Goal: Task Accomplishment & Management: Complete application form

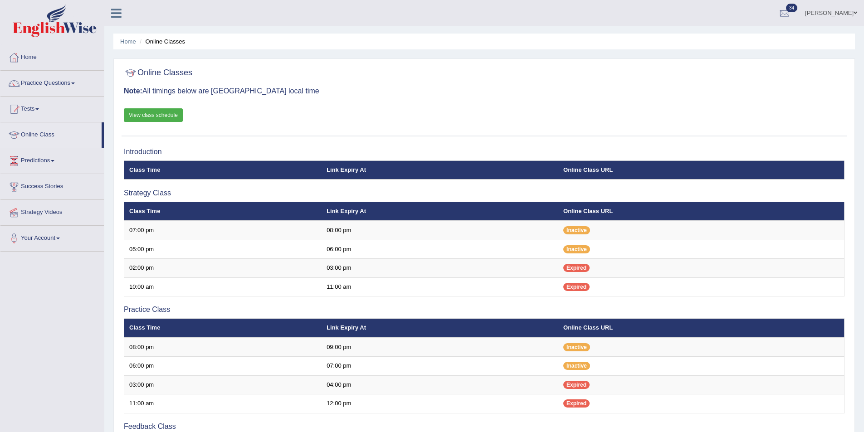
click at [832, 11] on link "Maggie Englishwise" at bounding box center [831, 12] width 66 height 24
click at [797, 117] on link "Log out" at bounding box center [814, 127] width 98 height 21
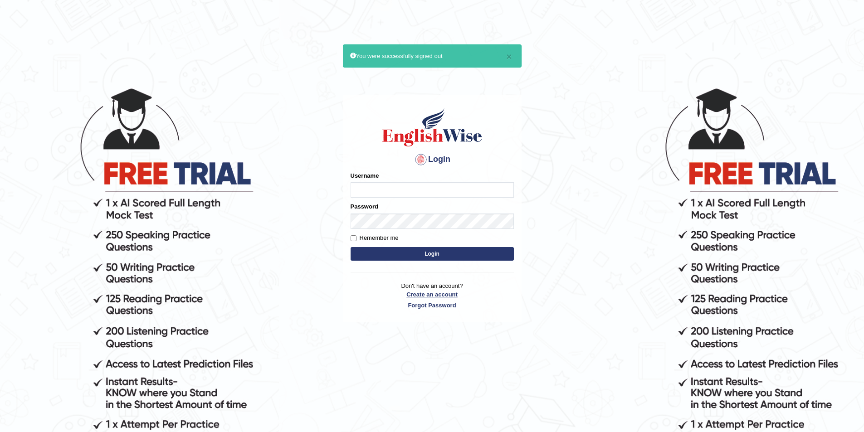
click at [433, 293] on link "Create an account" at bounding box center [431, 294] width 163 height 9
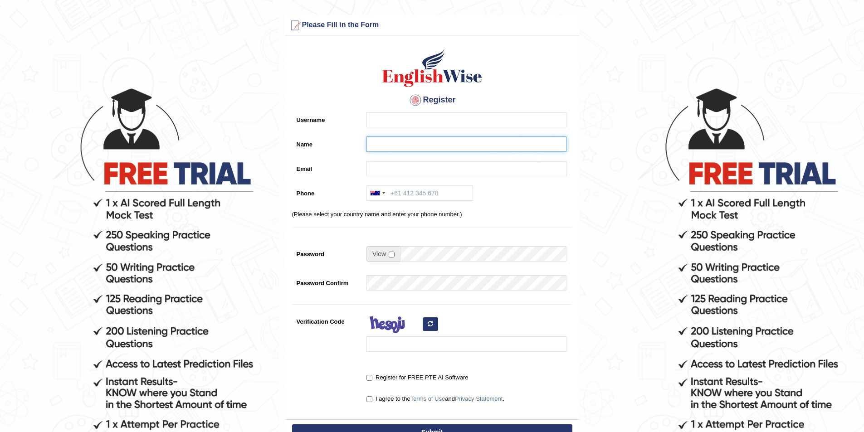
click at [371, 143] on input "Name" at bounding box center [466, 143] width 200 height 15
paste input "[PERSON_NAME]"
type input "[PERSON_NAME]"
click at [384, 120] on input "Username" at bounding box center [466, 119] width 200 height 15
type input "sahilpreet_parramatta"
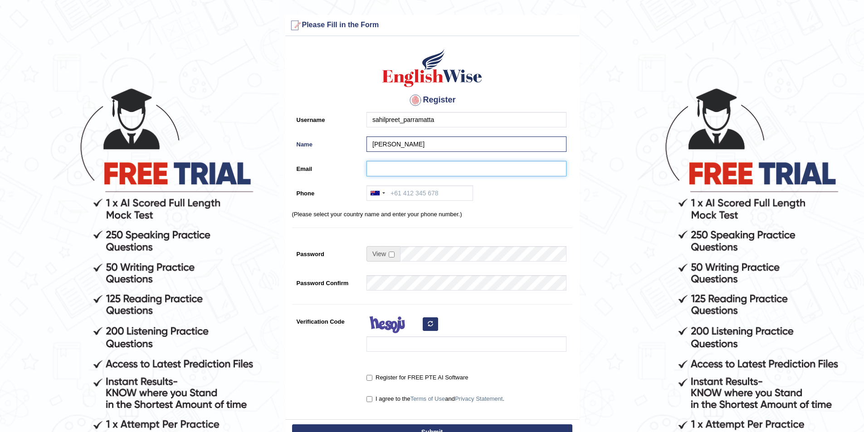
click at [373, 164] on input "Email" at bounding box center [466, 168] width 200 height 15
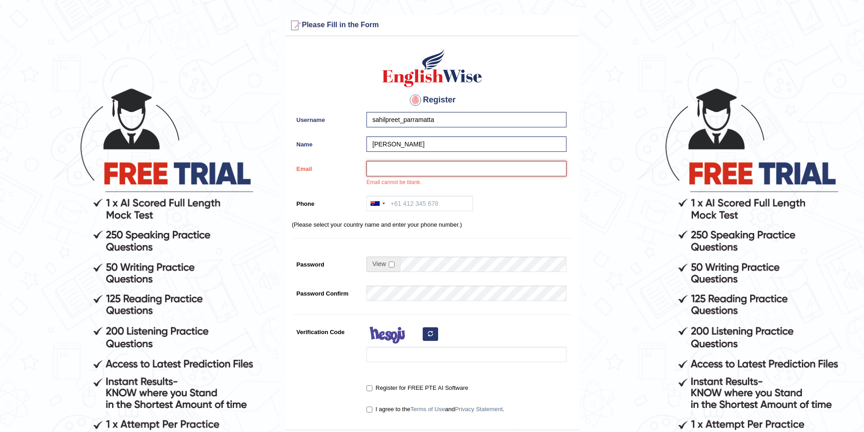
paste input "sahilbhagtana96@gmail.com"
type input "sahilbhagtana96@gmail.com"
click at [410, 203] on input "Phone" at bounding box center [419, 203] width 107 height 15
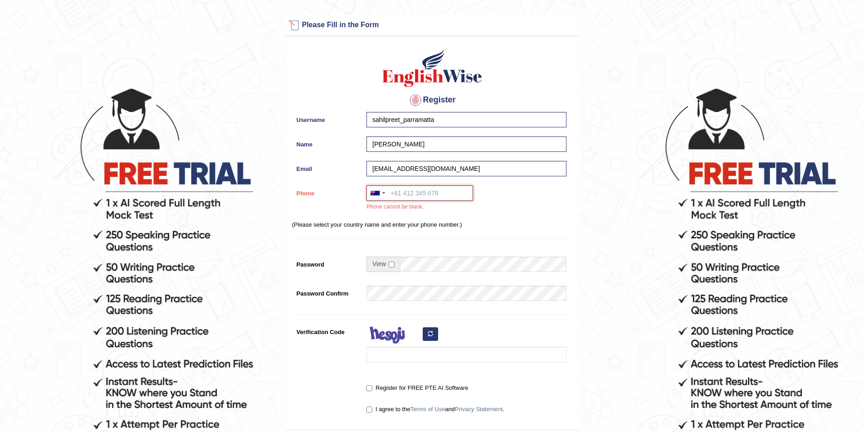
click at [399, 191] on input "Phone" at bounding box center [419, 192] width 107 height 15
paste input "0414 077 769"
type input "0414 077 769"
click at [393, 266] on input "checkbox" at bounding box center [392, 265] width 6 height 6
checkbox input "true"
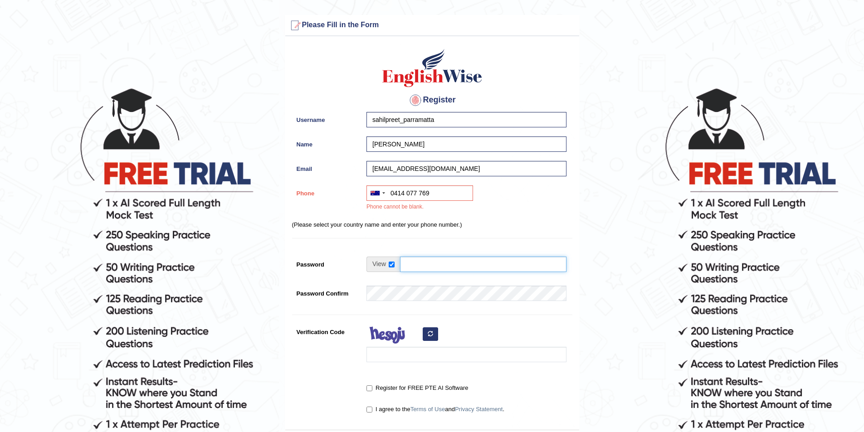
click at [418, 265] on input "Password" at bounding box center [483, 264] width 166 height 15
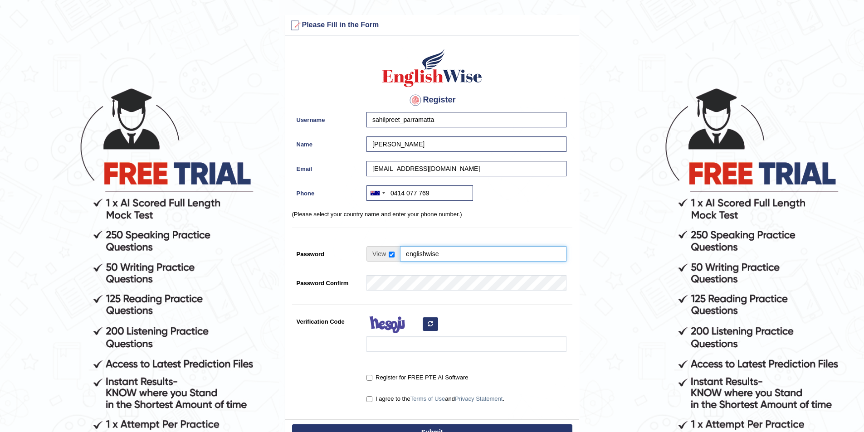
type input "englishwise"
click at [394, 341] on input "Verification Code" at bounding box center [466, 343] width 200 height 15
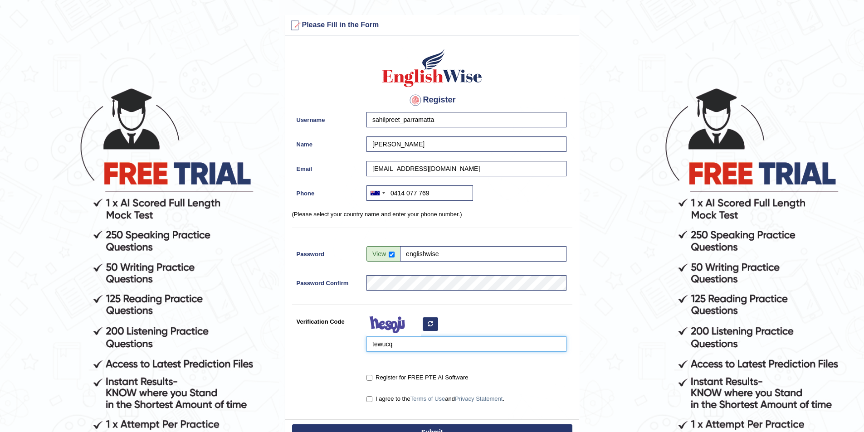
type input "tewucq"
click at [369, 376] on input "Register for FREE PTE AI Software" at bounding box center [369, 378] width 6 height 6
checkbox input "true"
click at [370, 399] on input "I agree to the Terms of Use and Privacy Statement ." at bounding box center [369, 399] width 6 height 6
checkbox input "true"
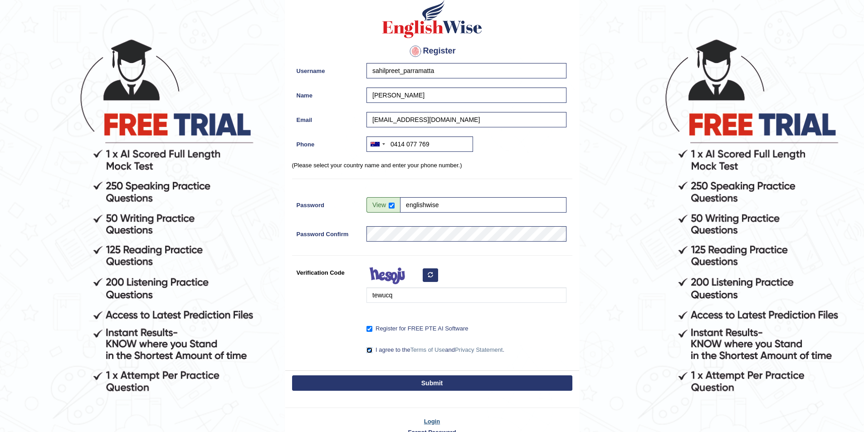
scroll to position [100, 0]
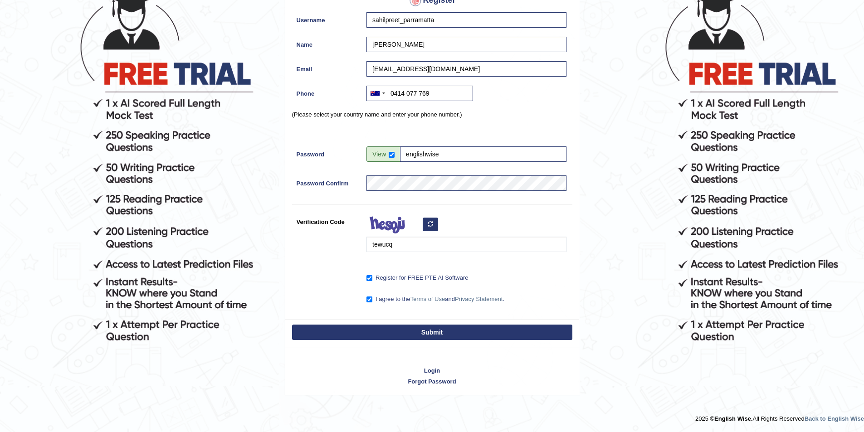
click at [476, 331] on button "Submit" at bounding box center [432, 332] width 280 height 15
type input "+61414077769"
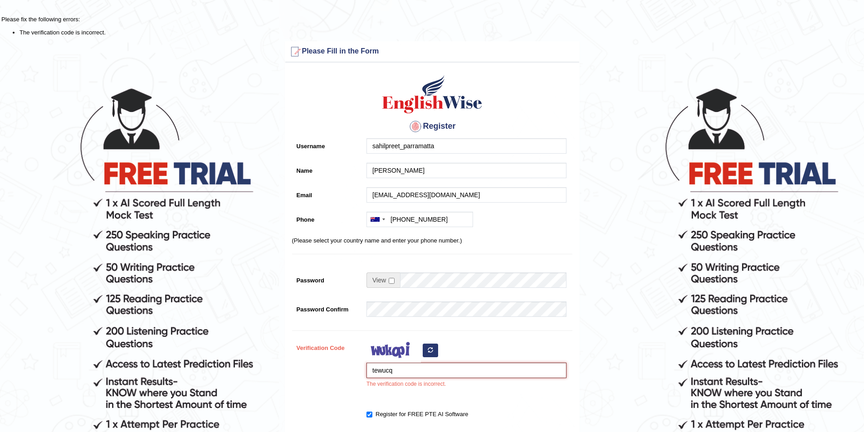
drag, startPoint x: 395, startPoint y: 373, endPoint x: 362, endPoint y: 373, distance: 33.5
click at [362, 373] on div "tewucq The verification code is incorrect." at bounding box center [464, 366] width 204 height 53
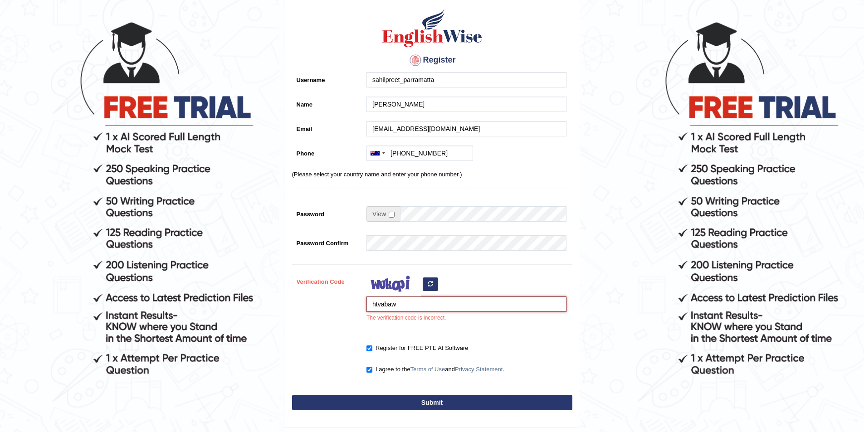
scroll to position [136, 0]
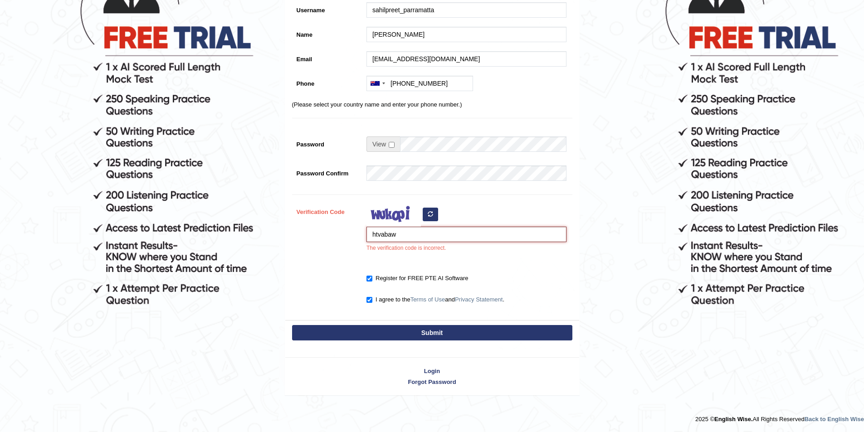
type input "htvabaw"
click at [381, 337] on button "Submit" at bounding box center [432, 332] width 280 height 15
type input "+61414077769"
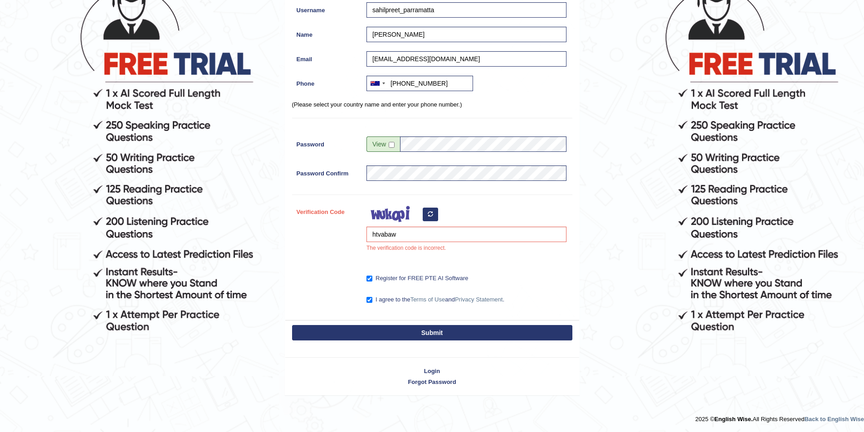
scroll to position [110, 0]
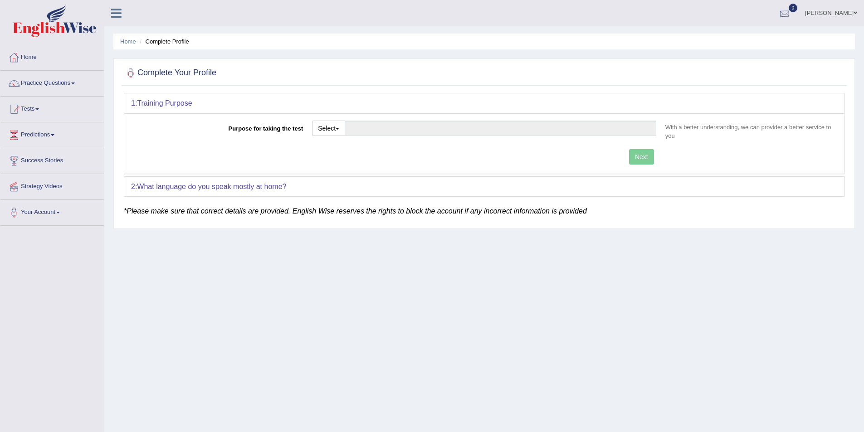
click at [824, 11] on link "Sahilpreet Singh" at bounding box center [831, 12] width 66 height 24
click at [800, 119] on link "Log out" at bounding box center [814, 117] width 98 height 21
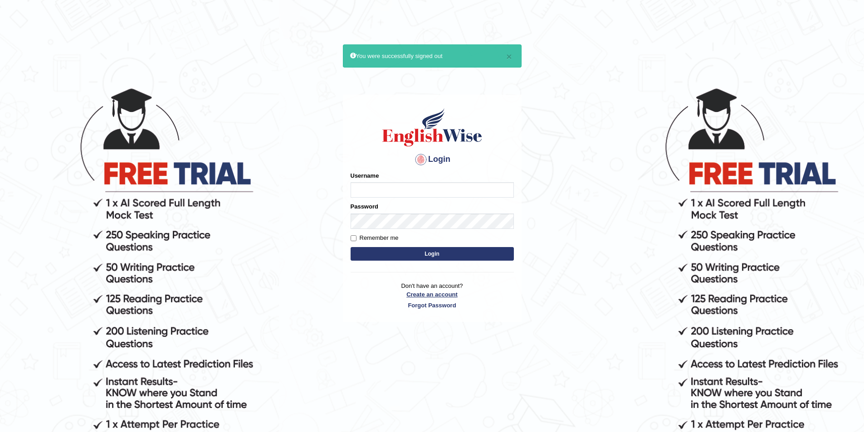
click at [440, 295] on link "Create an account" at bounding box center [431, 294] width 163 height 9
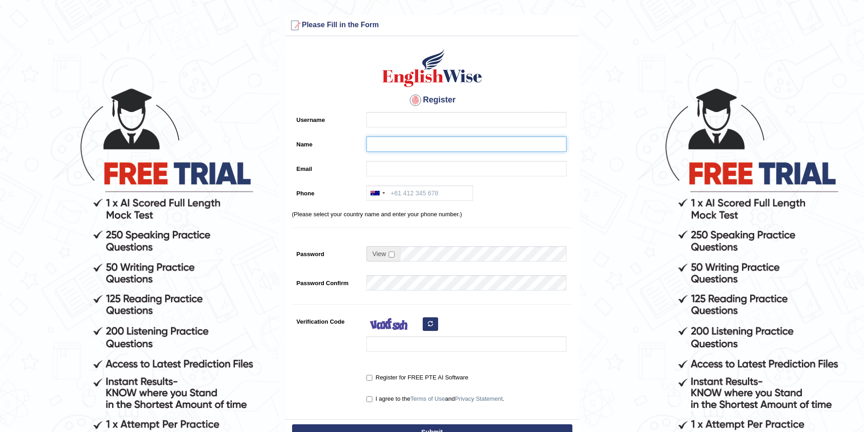
click at [378, 147] on input "Name" at bounding box center [466, 143] width 200 height 15
paste input "[PERSON_NAME]"
type input "Nisha Subedi"
click at [427, 122] on input "Username" at bounding box center [466, 119] width 200 height 15
type input "nishasubedi_parramatta"
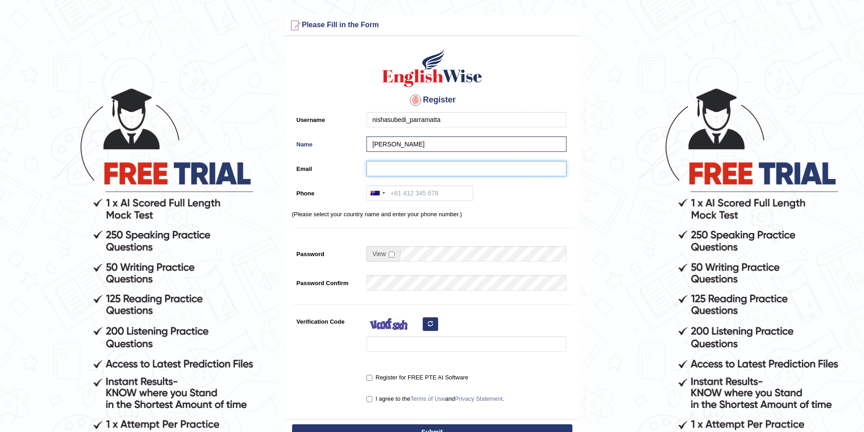
click at [397, 170] on input "Email" at bounding box center [466, 168] width 200 height 15
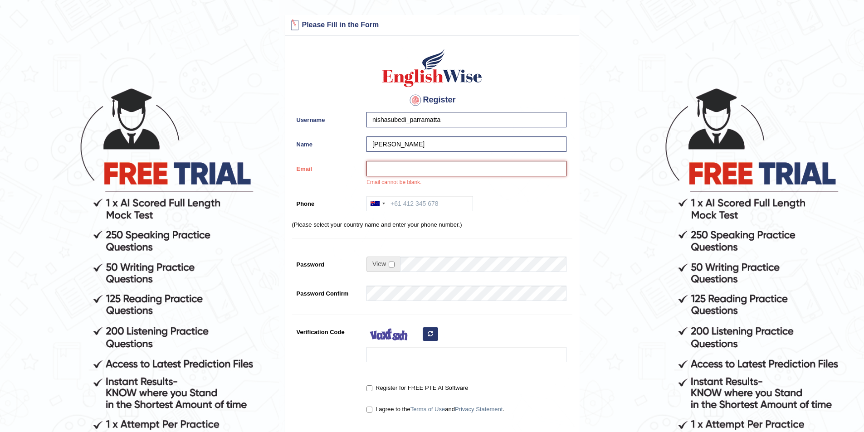
paste input "subedinisha55@gmail.com"
type input "subedinisha55@gmail.com"
click at [423, 209] on input "Phone" at bounding box center [419, 203] width 107 height 15
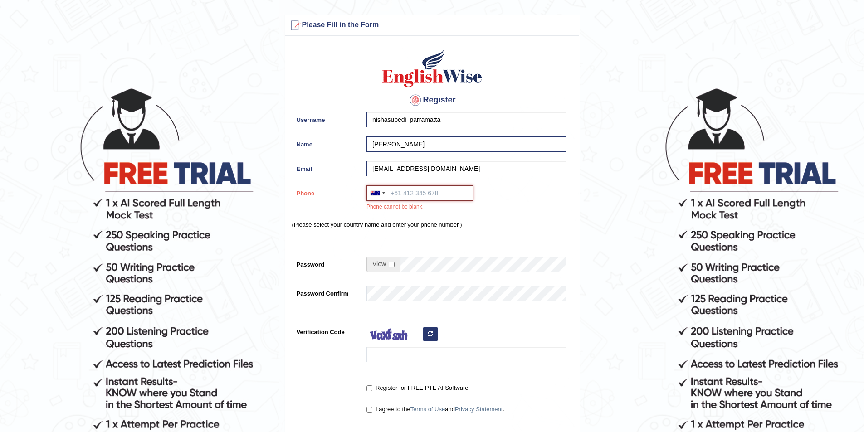
paste input "0406 865 942"
type input "0406 865 942"
click at [389, 262] on input "checkbox" at bounding box center [392, 265] width 6 height 6
checkbox input "true"
click at [397, 263] on td at bounding box center [466, 267] width 200 height 20
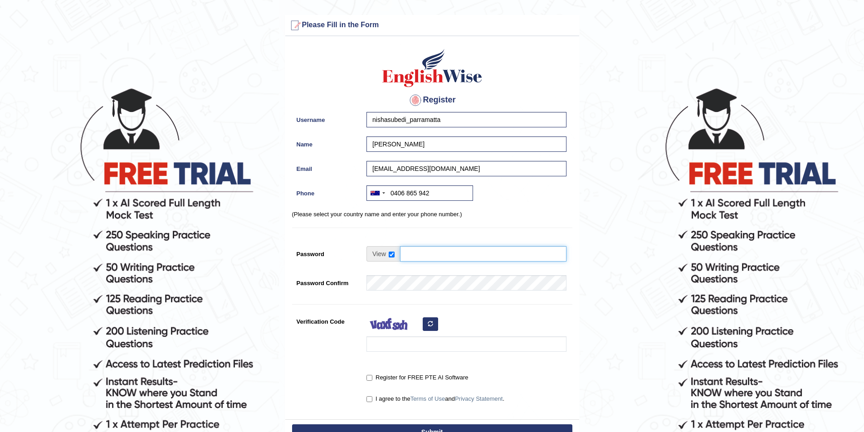
click at [407, 248] on input "Password" at bounding box center [483, 253] width 166 height 15
type input "englishwise"
click at [401, 340] on input "Verification Code" at bounding box center [466, 343] width 200 height 15
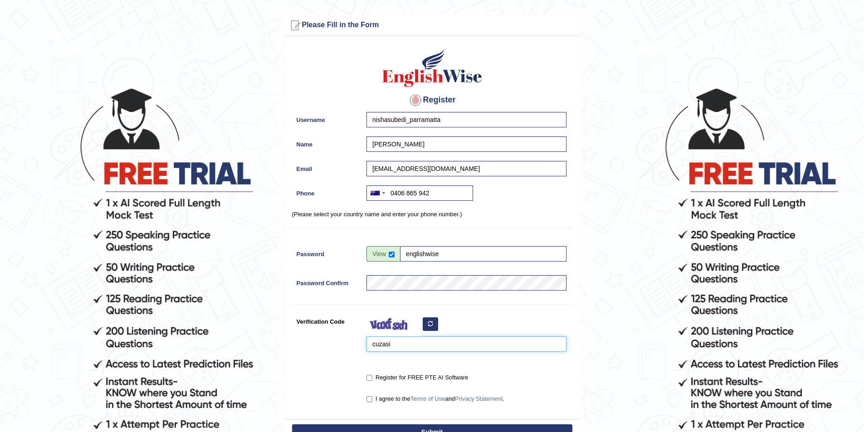
type input "cuzasi"
click at [369, 377] on input "Register for FREE PTE AI Software" at bounding box center [369, 378] width 6 height 6
checkbox input "true"
click at [370, 400] on input "I agree to the Terms of Use and Privacy Statement ." at bounding box center [369, 399] width 6 height 6
checkbox input "true"
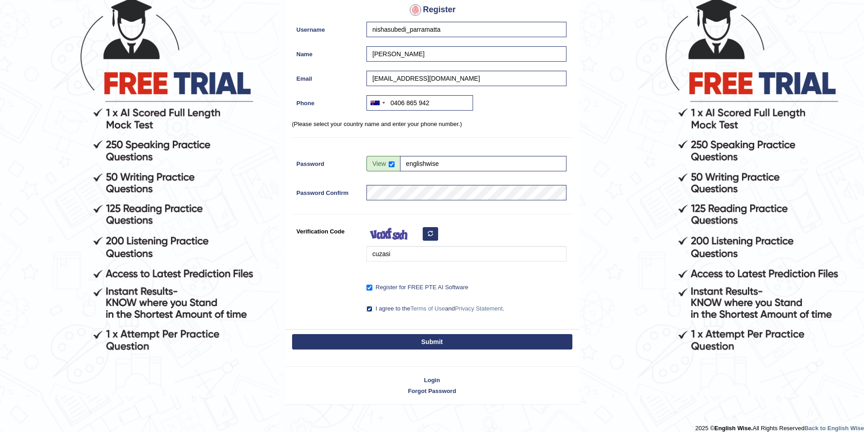
scroll to position [91, 0]
click at [463, 348] on button "Submit" at bounding box center [432, 341] width 280 height 15
type input "+61406865942"
click at [480, 85] on input "subedinisha55@gmail.com" at bounding box center [466, 77] width 200 height 15
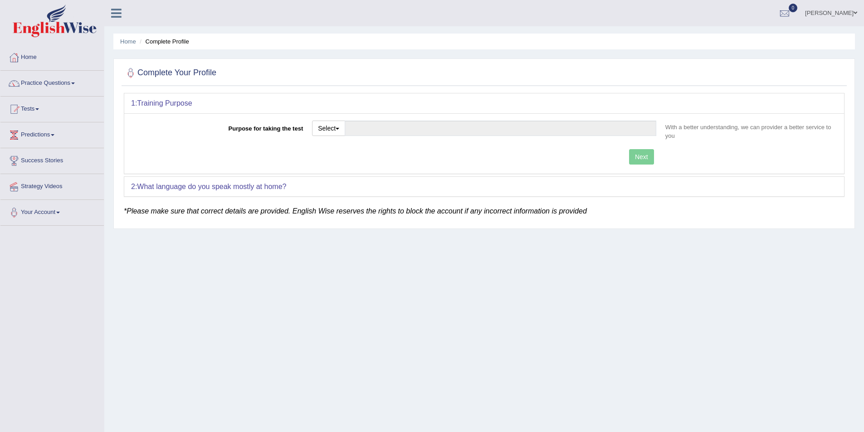
click at [835, 13] on link "Nisha Subedi" at bounding box center [831, 12] width 66 height 24
click at [794, 116] on link "Log out" at bounding box center [814, 117] width 98 height 21
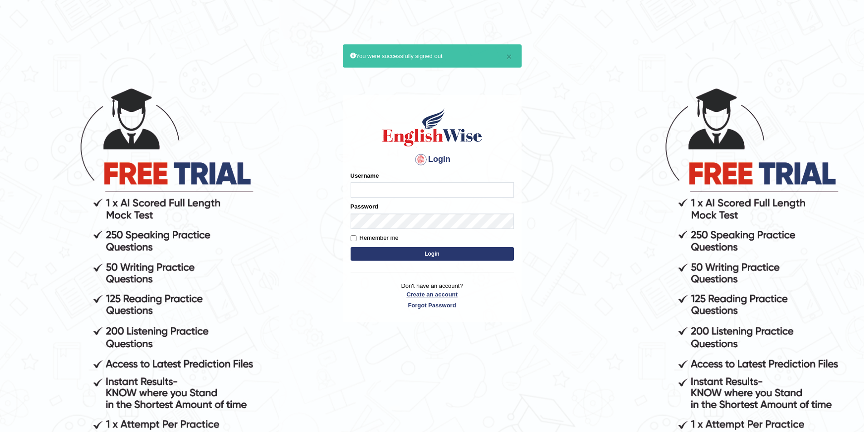
click at [444, 293] on link "Create an account" at bounding box center [431, 294] width 163 height 9
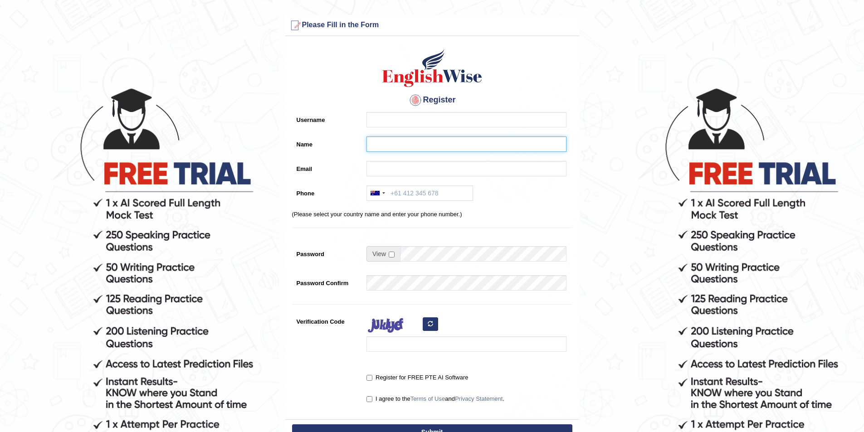
click at [391, 143] on input "Name" at bounding box center [466, 143] width 200 height 15
paste input "[PERSON_NAME] KC"
type input "[PERSON_NAME] KC"
click at [384, 121] on input "Username" at bounding box center [466, 119] width 200 height 15
type input "rachanakc_parramatta"
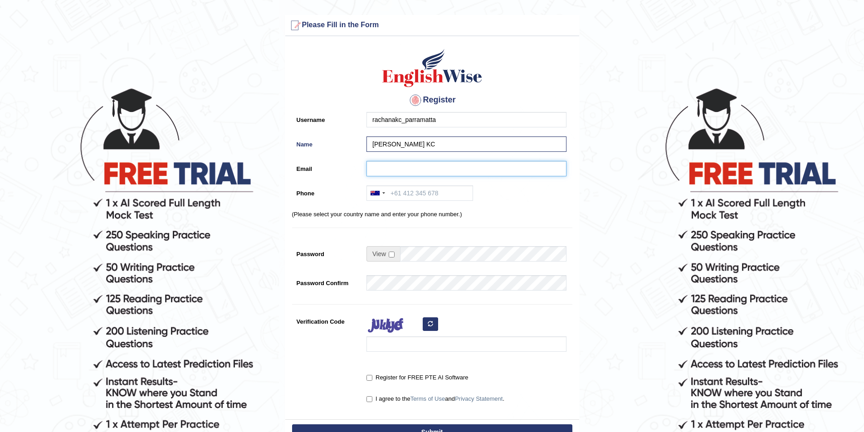
click at [383, 172] on input "Email" at bounding box center [466, 168] width 200 height 15
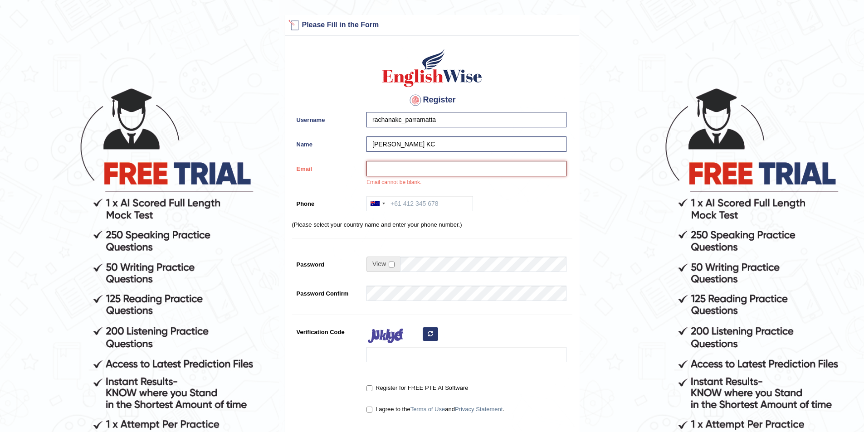
paste input "rachukc25@gmail.com"
type input "rachukc25@gmail.com"
click at [408, 196] on input "Phone" at bounding box center [419, 203] width 107 height 15
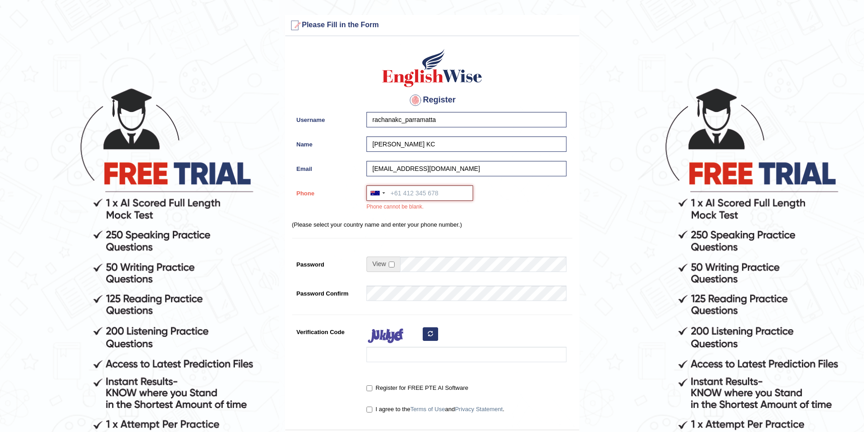
paste input "0452 241 137"
type input "0452 241 137"
click at [393, 262] on input "checkbox" at bounding box center [392, 265] width 6 height 6
checkbox input "true"
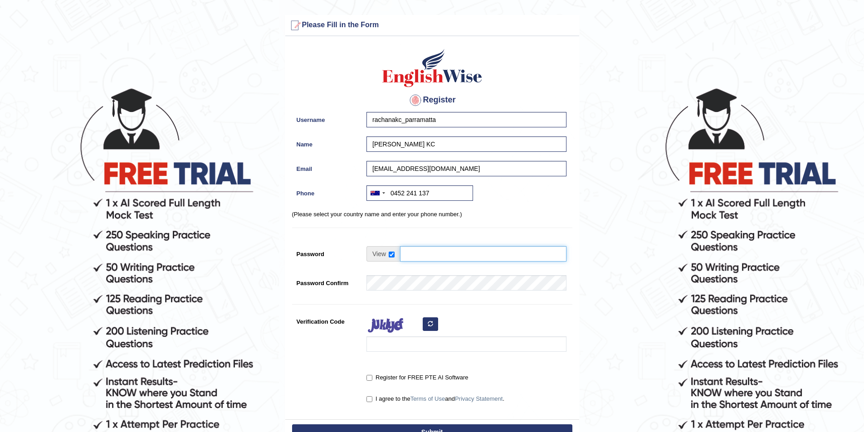
click at [413, 259] on input "Password" at bounding box center [483, 253] width 166 height 15
type input "englishwise"
click at [406, 346] on input "Verification Code" at bounding box center [466, 343] width 200 height 15
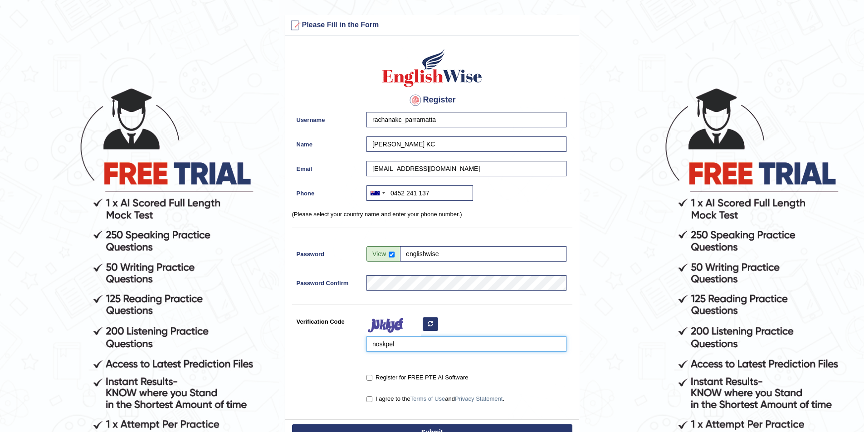
type input "noskpel"
click at [366, 378] on input "Register for FREE PTE AI Software" at bounding box center [369, 378] width 6 height 6
checkbox input "true"
click at [374, 401] on label "I agree to the Terms of Use and Privacy Statement ." at bounding box center [435, 398] width 138 height 9
click at [372, 401] on input "I agree to the Terms of Use and Privacy Statement ." at bounding box center [369, 399] width 6 height 6
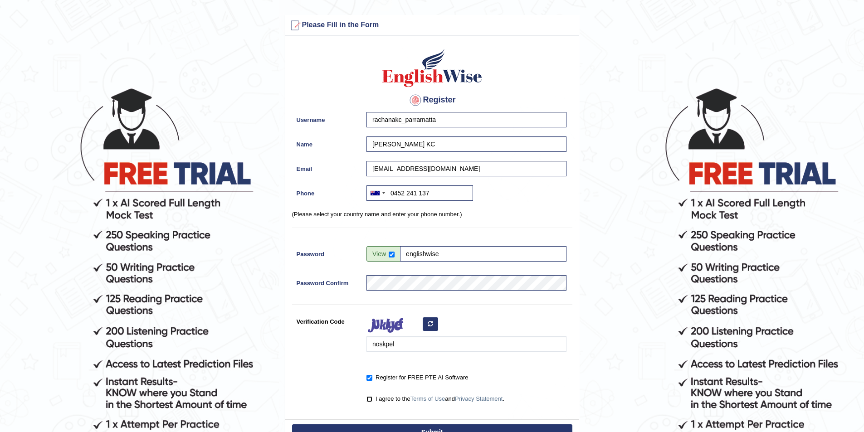
checkbox input "true"
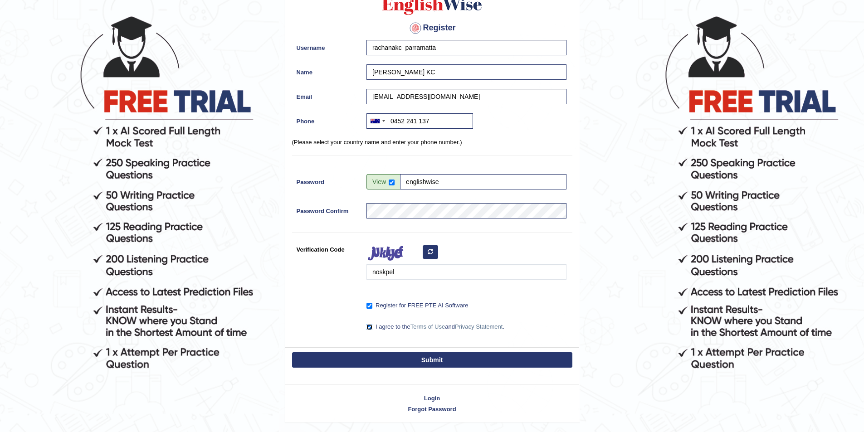
scroll to position [91, 0]
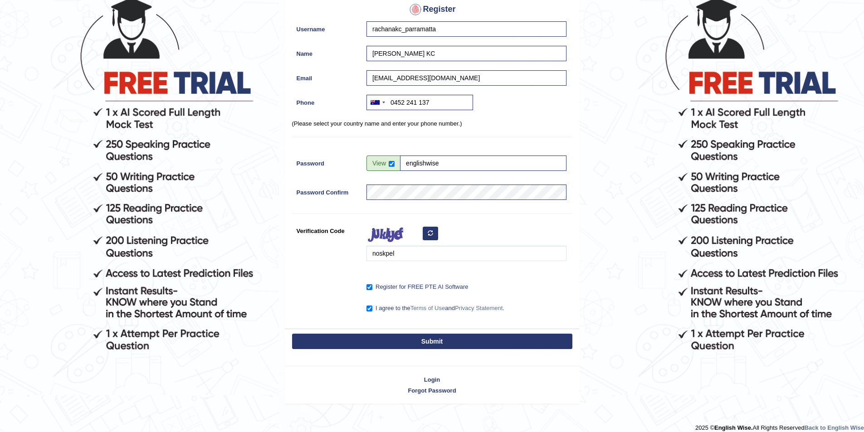
click at [461, 344] on button "Submit" at bounding box center [432, 341] width 280 height 15
type input "+61452241137"
